Goal: Information Seeking & Learning: Learn about a topic

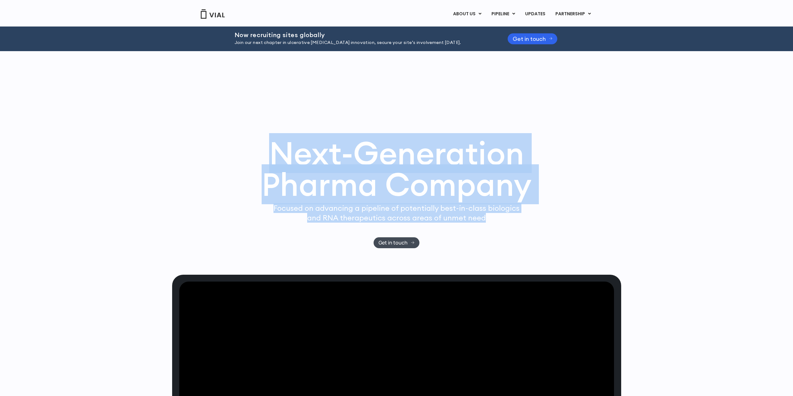
drag, startPoint x: 262, startPoint y: 149, endPoint x: 518, endPoint y: 226, distance: 267.6
click at [518, 226] on div "Next-Generation Pharma Company Focused on advancing a pipeline of potentially b…" at bounding box center [396, 193] width 399 height 111
click at [518, 226] on div "Focused on advancing a pipeline of potentially best-in-class biologics and RNA …" at bounding box center [396, 220] width 251 height 34
drag, startPoint x: 518, startPoint y: 226, endPoint x: 245, endPoint y: 159, distance: 281.5
click at [245, 159] on div "Next-Generation Pharma Company Focused on advancing a pipeline of potentially b…" at bounding box center [396, 193] width 399 height 111
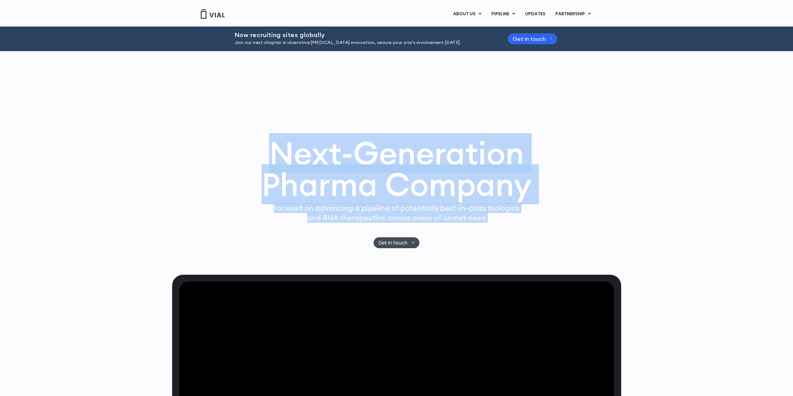
click at [245, 159] on div "Next-Generation Pharma Company Focused on advancing a pipeline of potentially b…" at bounding box center [396, 193] width 399 height 111
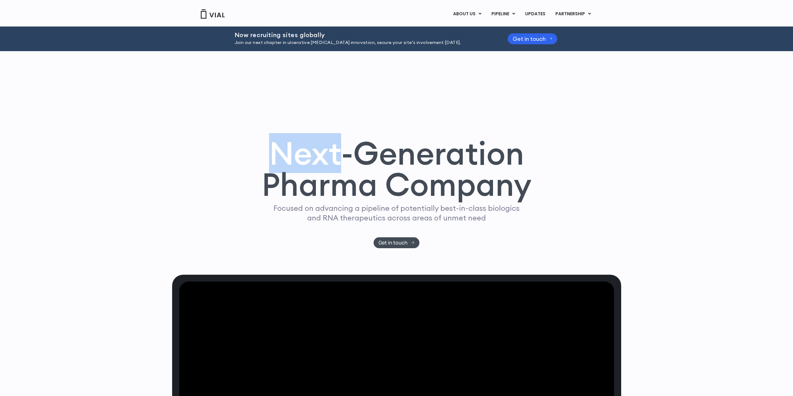
click at [245, 159] on div "Next-Generation Pharma Company Focused on advancing a pipeline of potentially b…" at bounding box center [396, 193] width 399 height 111
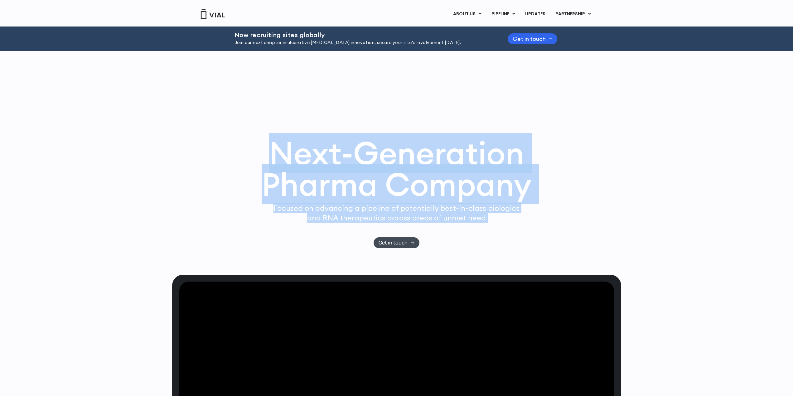
drag, startPoint x: 245, startPoint y: 159, endPoint x: 488, endPoint y: 223, distance: 251.4
click at [488, 223] on div "Next-Generation Pharma Company Focused on advancing a pipeline of potentially b…" at bounding box center [396, 193] width 399 height 111
click at [488, 223] on div "Focused on advancing a pipeline of potentially best-in-class biologics and RNA …" at bounding box center [396, 220] width 251 height 34
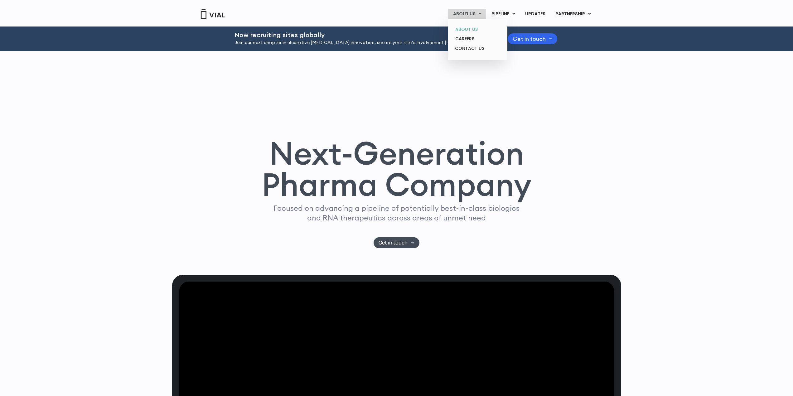
click at [471, 28] on link "ABOUT US" at bounding box center [477, 30] width 55 height 10
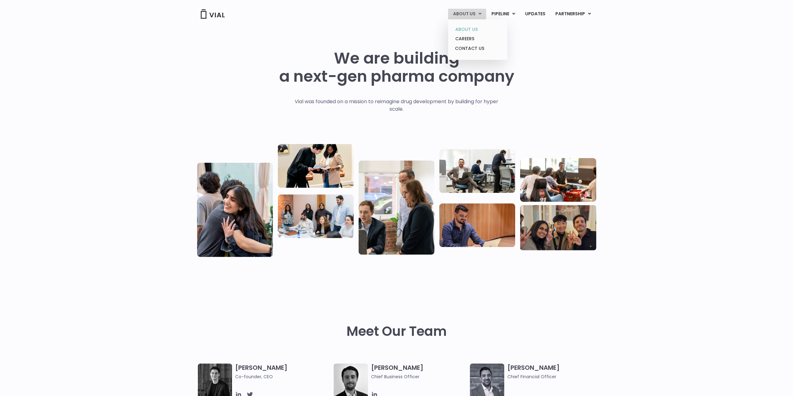
click at [476, 28] on link "ABOUT US" at bounding box center [477, 30] width 55 height 10
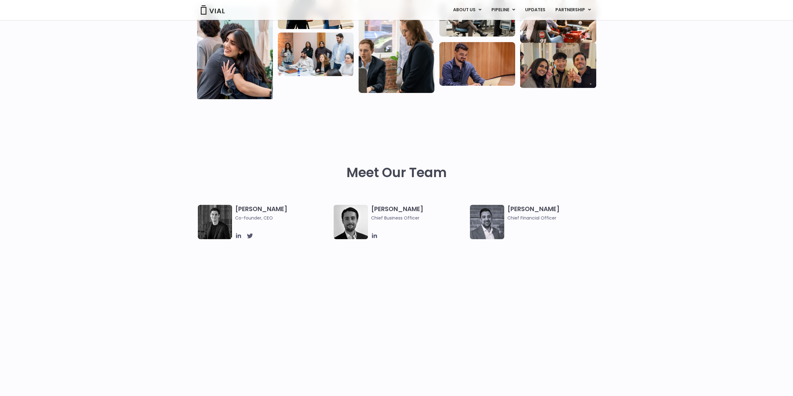
scroll to position [187, 0]
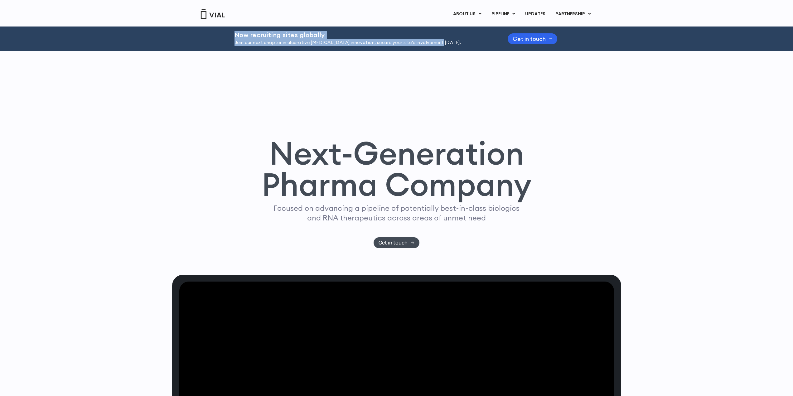
drag, startPoint x: 231, startPoint y: 32, endPoint x: 440, endPoint y: 46, distance: 209.7
click at [440, 46] on div "Now recruiting sites globally Join our next chapter in ulcerative [MEDICAL_DATA…" at bounding box center [396, 39] width 793 height 25
click at [429, 63] on div "Next-Generation Pharma Company Focused on advancing a pipeline of potentially b…" at bounding box center [396, 163] width 449 height 224
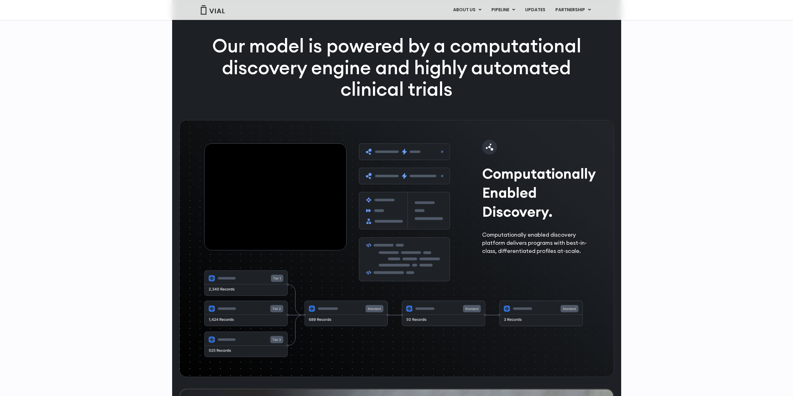
scroll to position [936, 0]
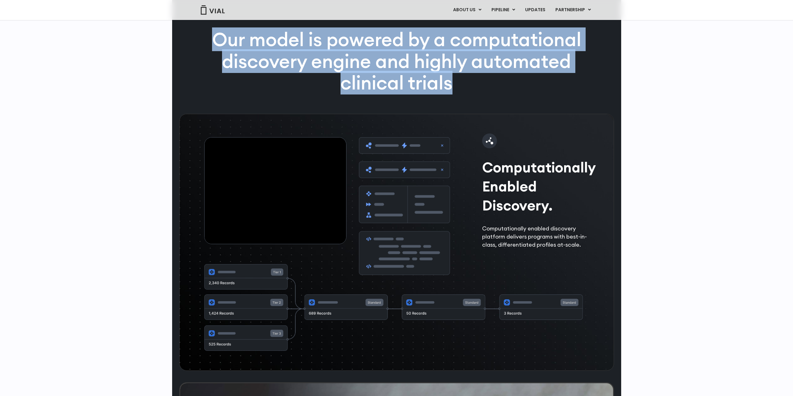
drag, startPoint x: 193, startPoint y: 56, endPoint x: 480, endPoint y: 104, distance: 290.9
click at [480, 104] on div "Our model is powered by a computational discovery engine and highly automated c…" at bounding box center [396, 71] width 435 height 85
click at [480, 94] on p "Our model is powered by a computational discovery engine and highly automated c…" at bounding box center [397, 61] width 402 height 65
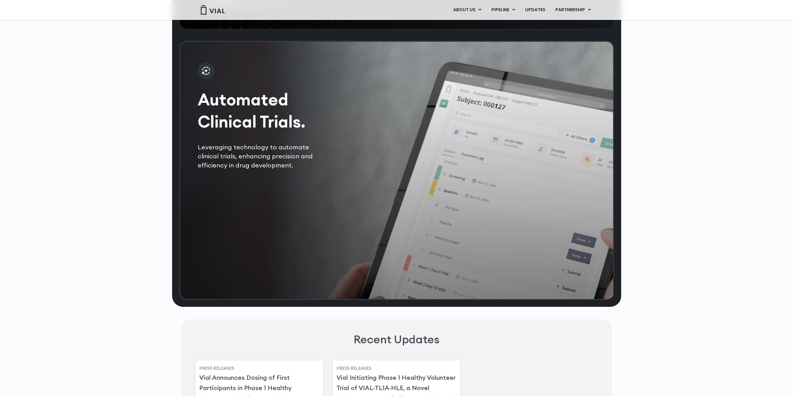
scroll to position [1279, 0]
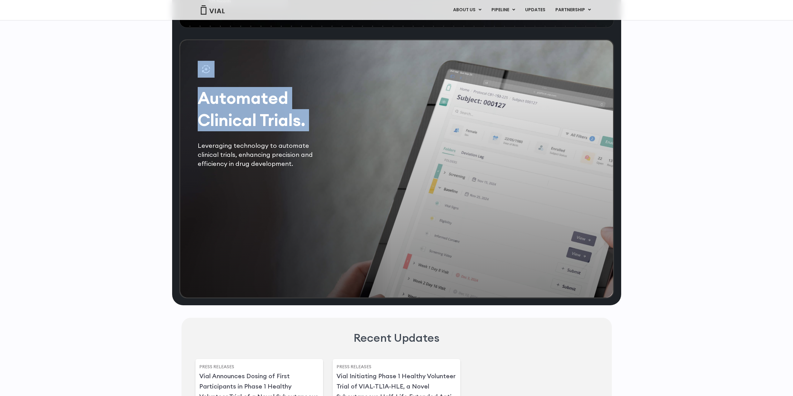
drag, startPoint x: 197, startPoint y: 164, endPoint x: 322, endPoint y: 193, distance: 127.8
click at [322, 193] on div "Automated Clinical Trials. Leveraging technology to automate clinical trials, e…" at bounding box center [396, 168] width 435 height 259
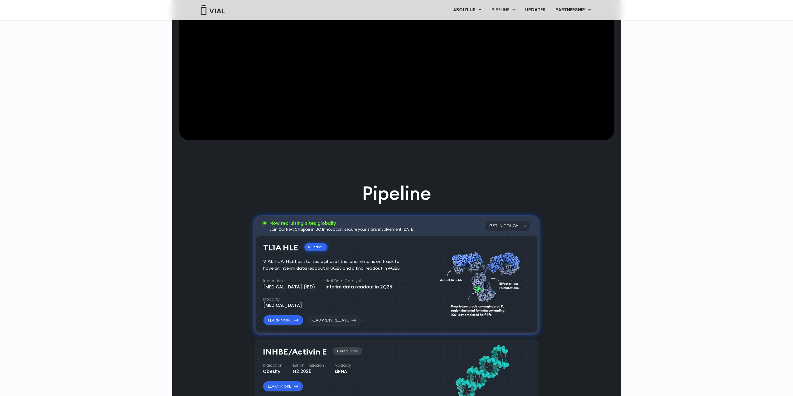
scroll to position [281, 0]
